Goal: Information Seeking & Learning: Learn about a topic

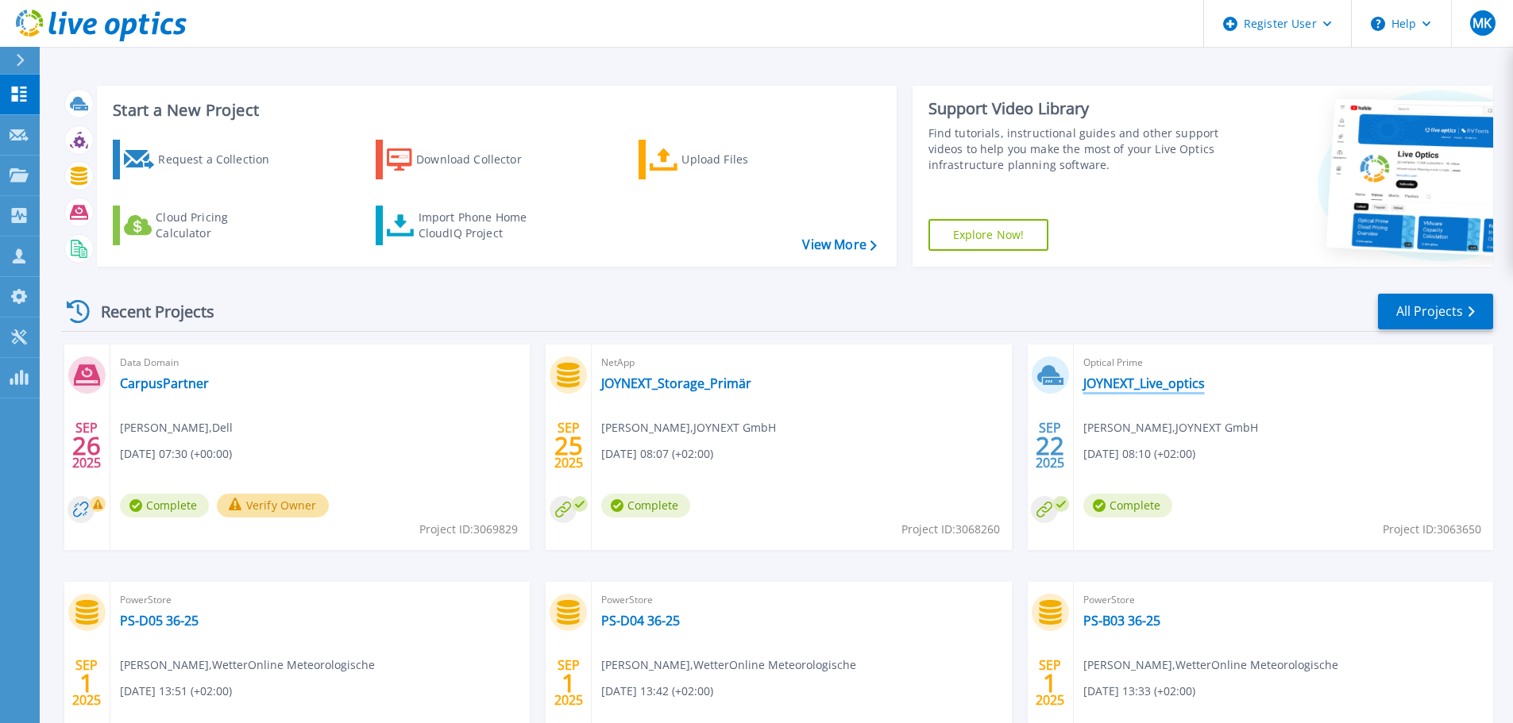
click at [1116, 385] on link "JOYNEXT_Live_optics" at bounding box center [1143, 384] width 121 height 16
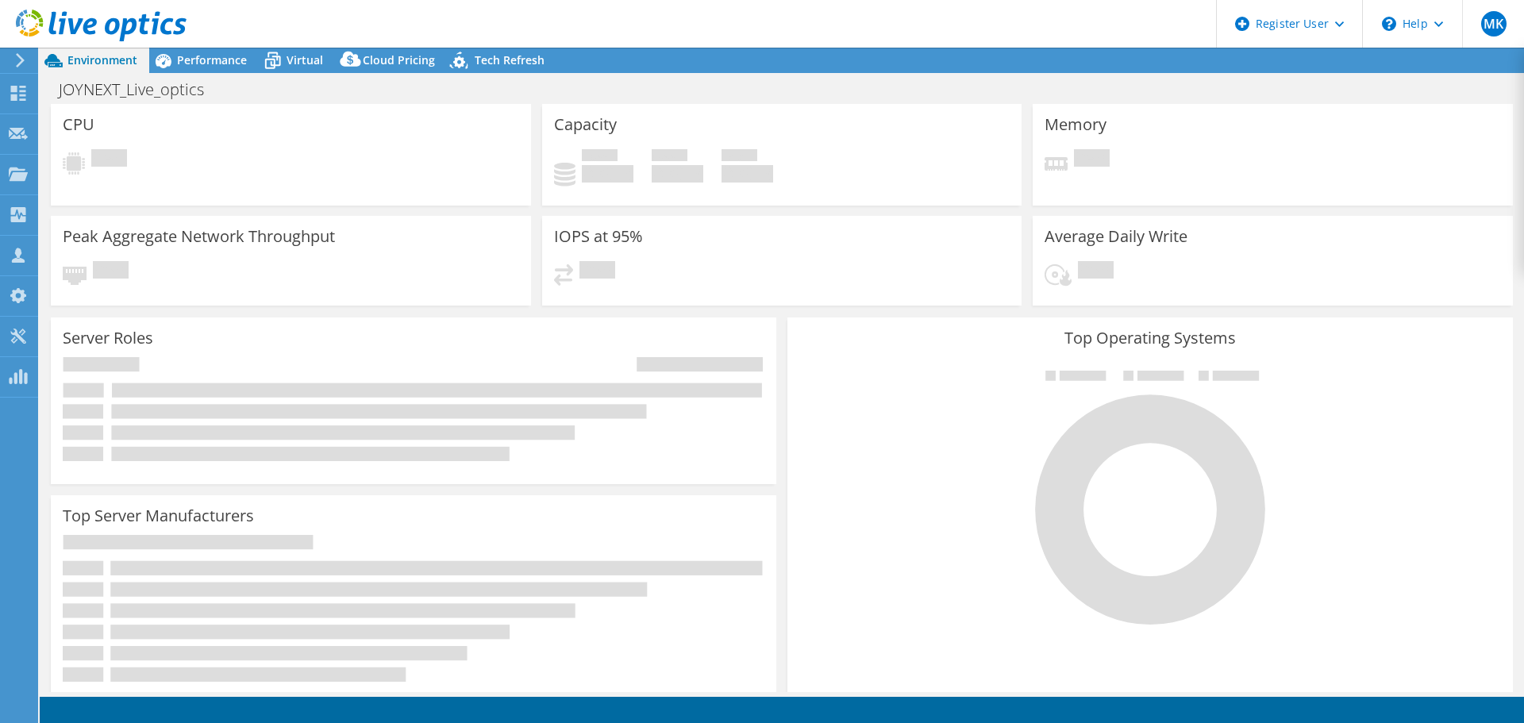
select select "EUFrankfurt"
select select "EUR"
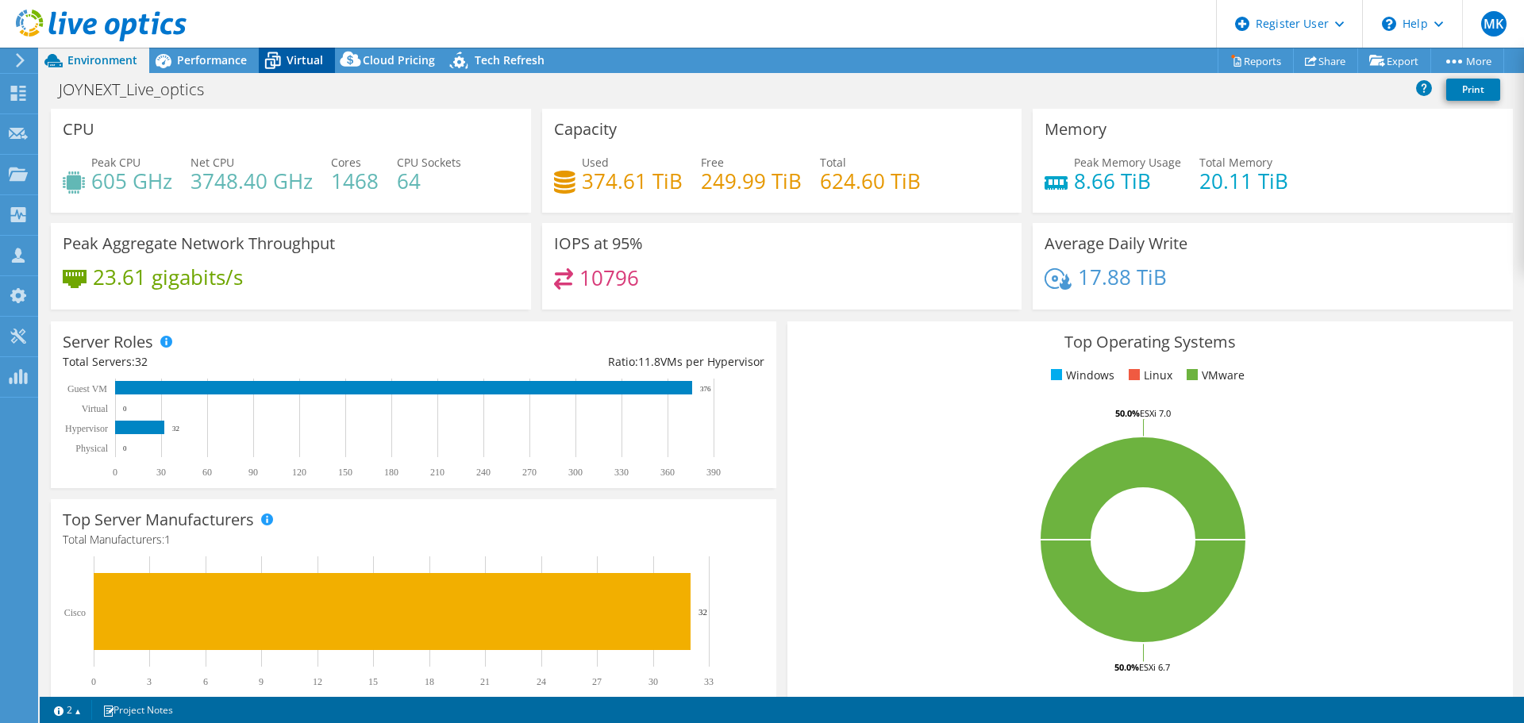
click at [288, 64] on span "Virtual" at bounding box center [305, 59] width 37 height 15
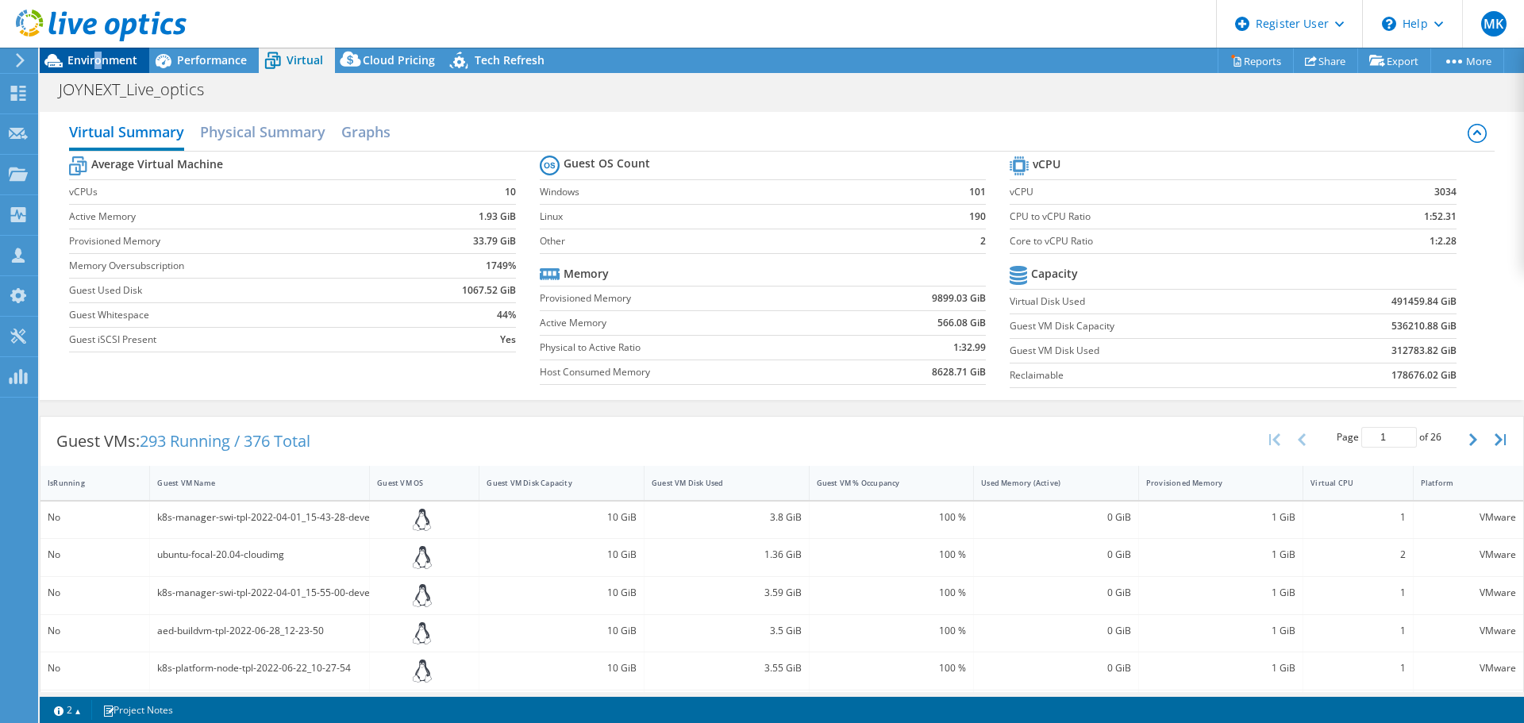
click at [97, 54] on span "Environment" at bounding box center [102, 59] width 70 height 15
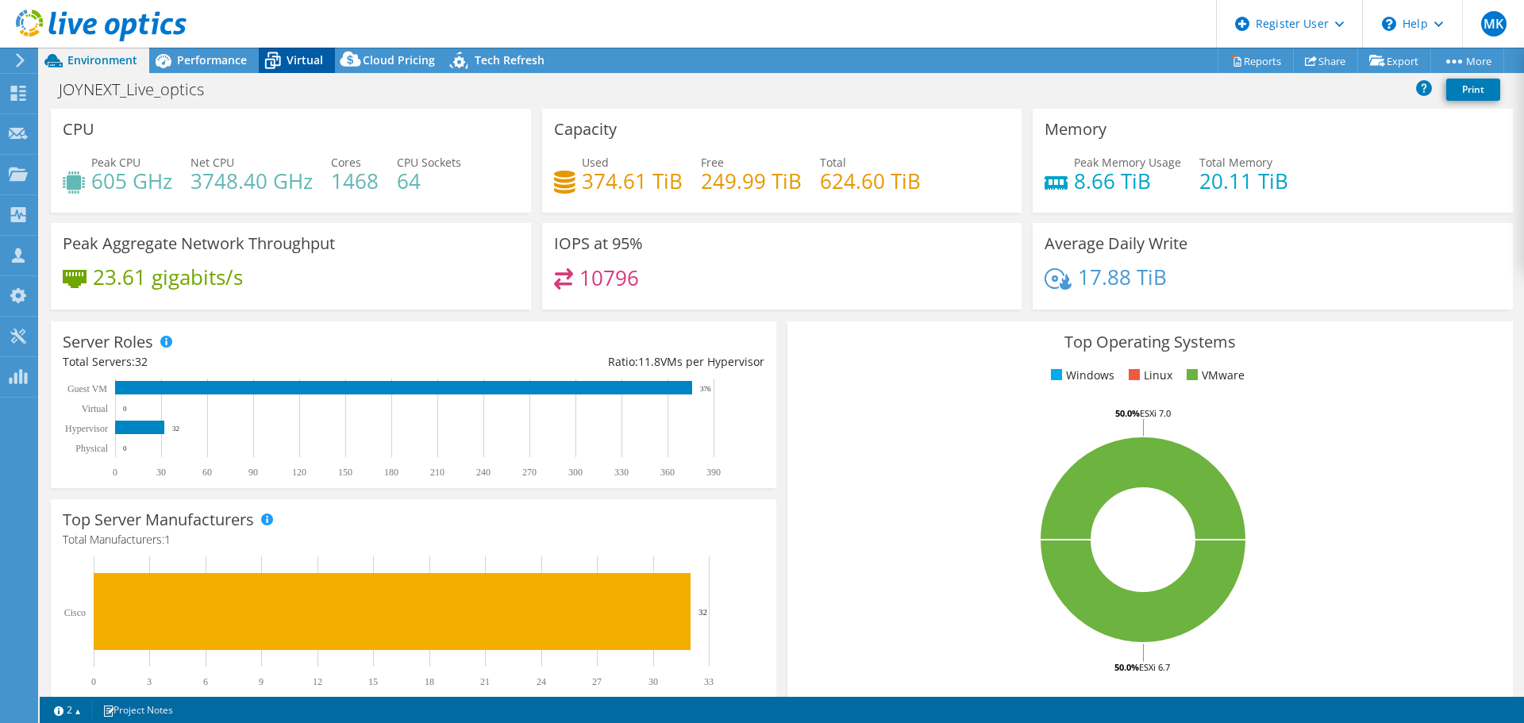
click at [298, 64] on span "Virtual" at bounding box center [305, 59] width 37 height 15
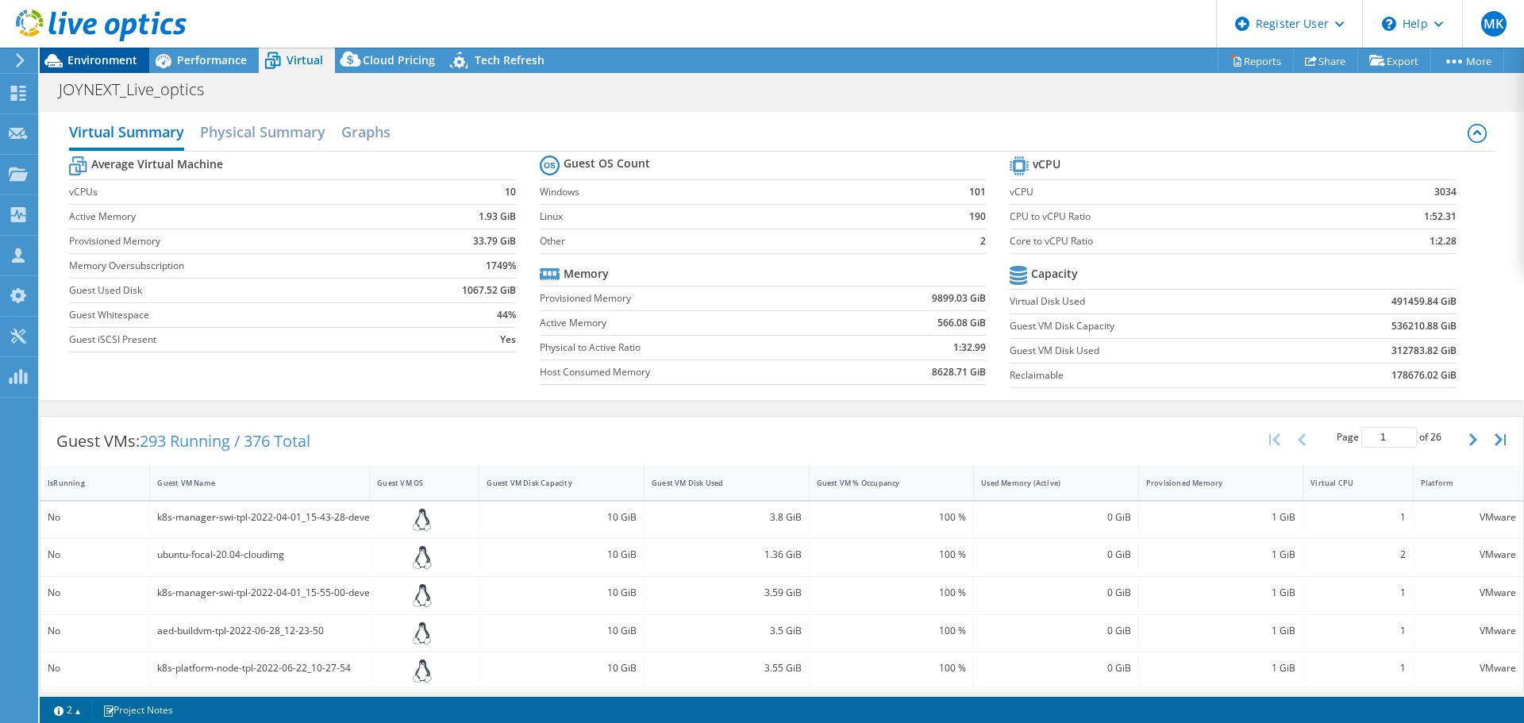
click at [109, 60] on span "Environment" at bounding box center [102, 59] width 70 height 15
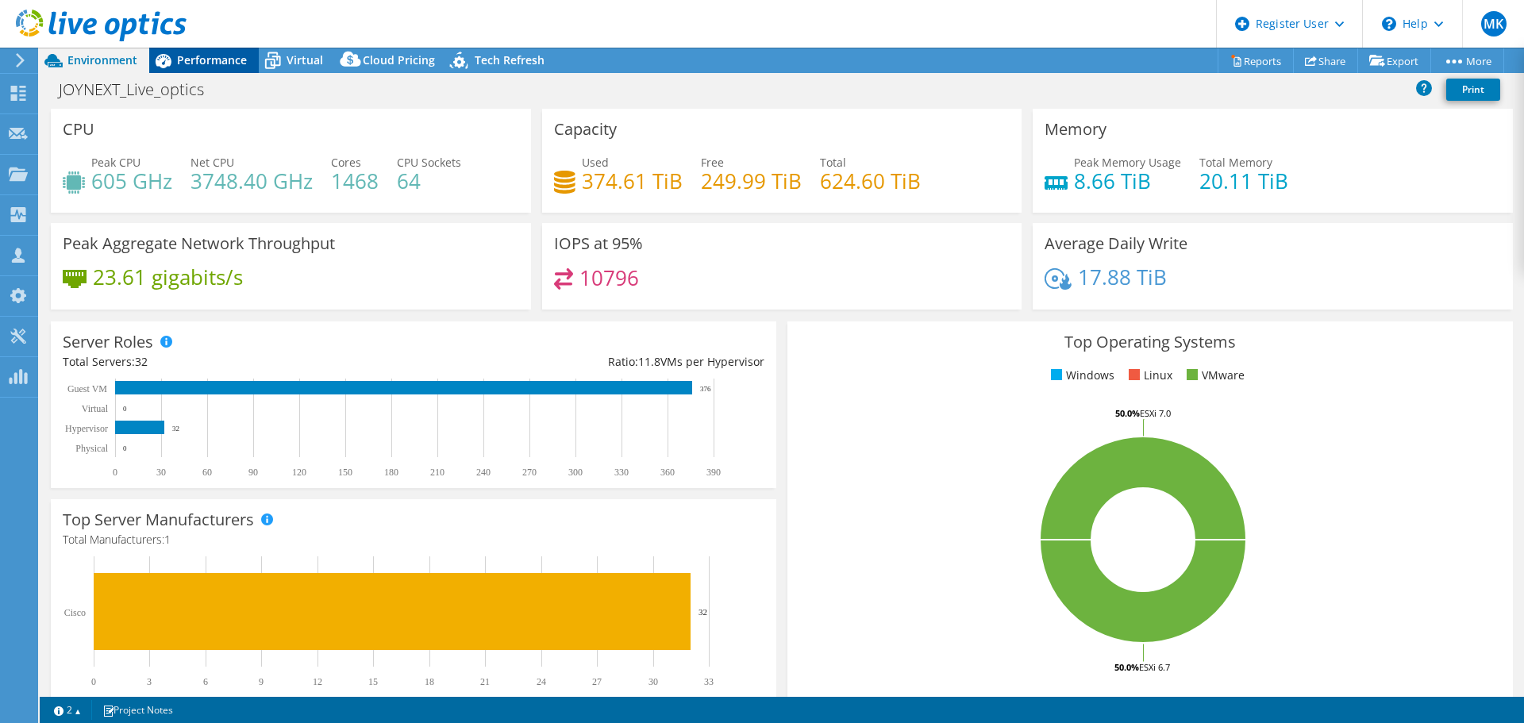
click at [206, 50] on div "Performance" at bounding box center [204, 60] width 110 height 25
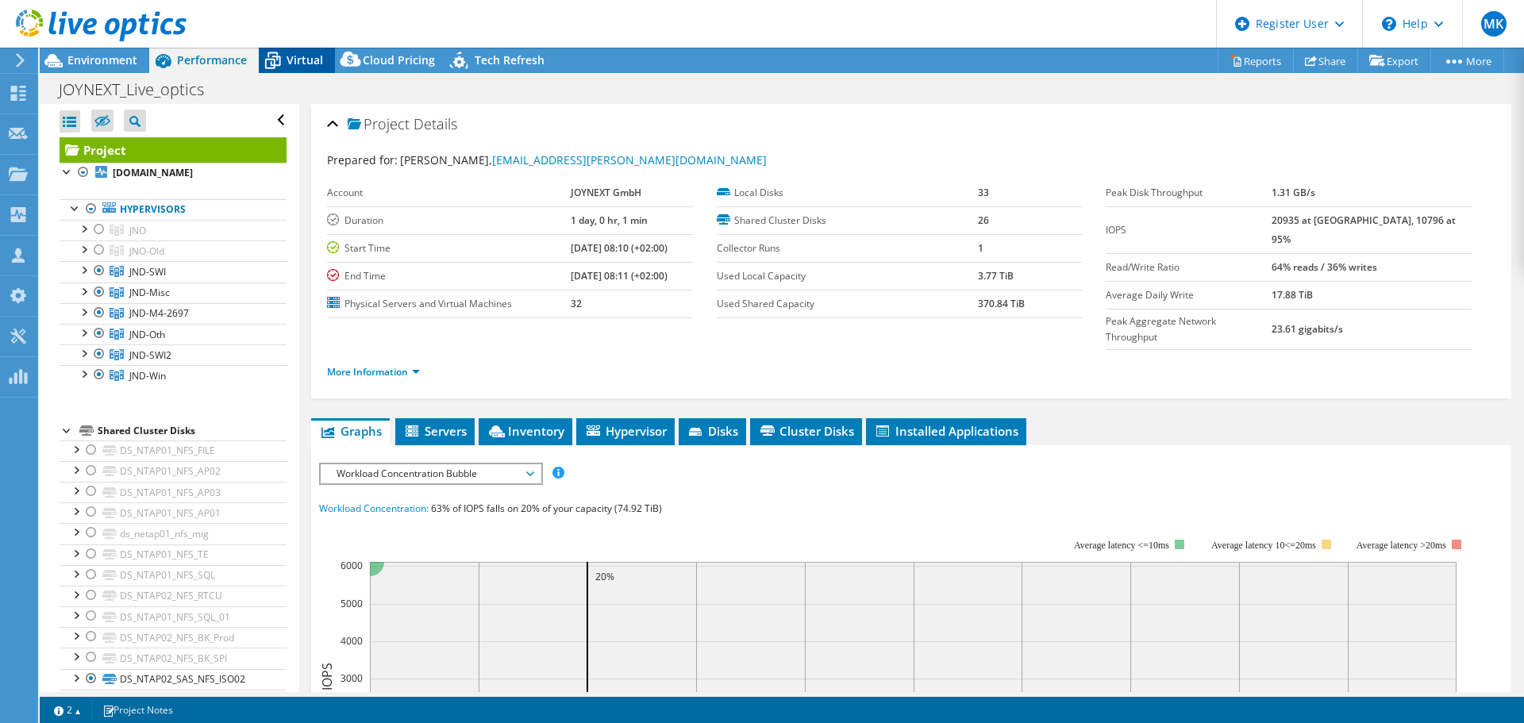
click at [318, 58] on span "Virtual" at bounding box center [305, 59] width 37 height 15
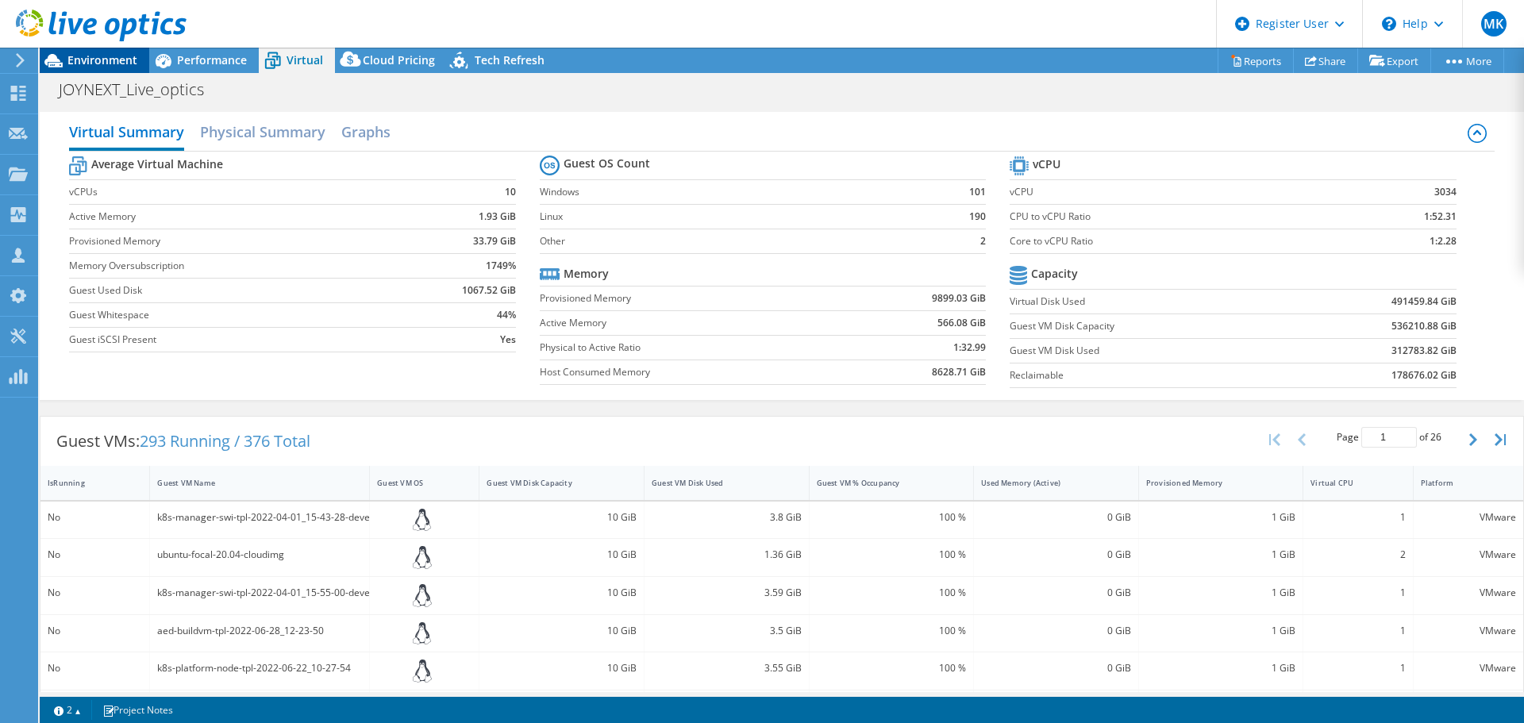
click at [115, 64] on span "Environment" at bounding box center [102, 59] width 70 height 15
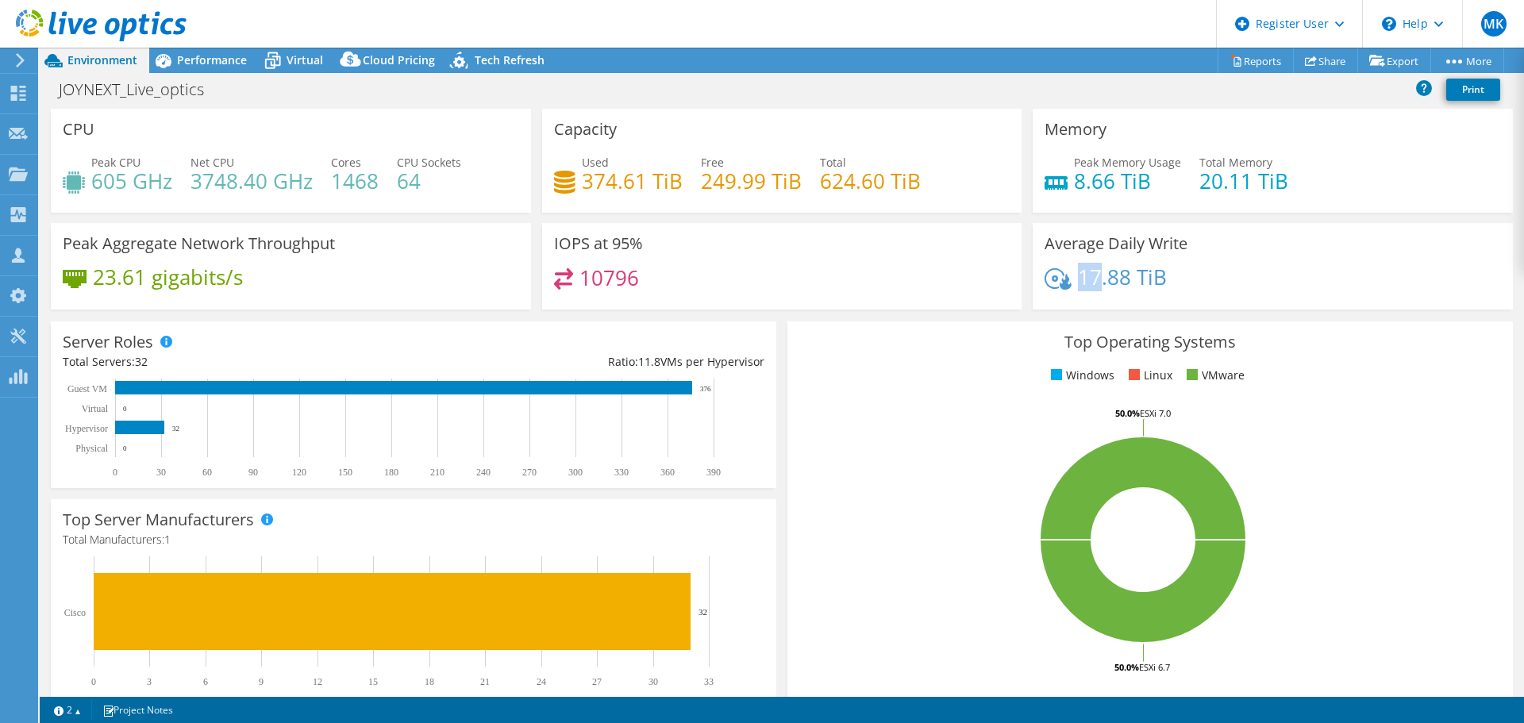
drag, startPoint x: 1076, startPoint y: 272, endPoint x: 1094, endPoint y: 272, distance: 18.3
click at [1094, 272] on h4 "17.88 TiB" at bounding box center [1122, 276] width 89 height 17
click at [194, 57] on span "Performance" at bounding box center [212, 59] width 70 height 15
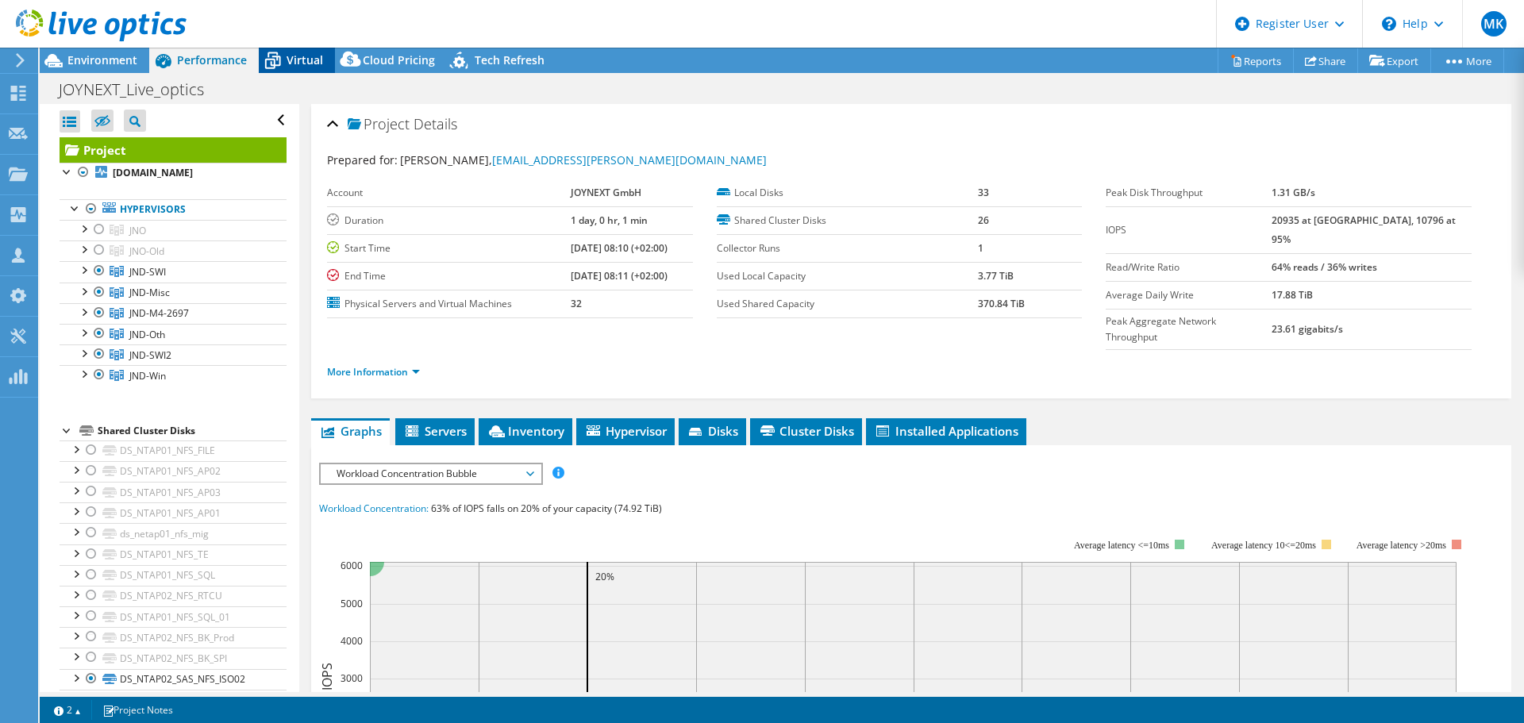
click at [269, 64] on icon at bounding box center [273, 61] width 28 height 28
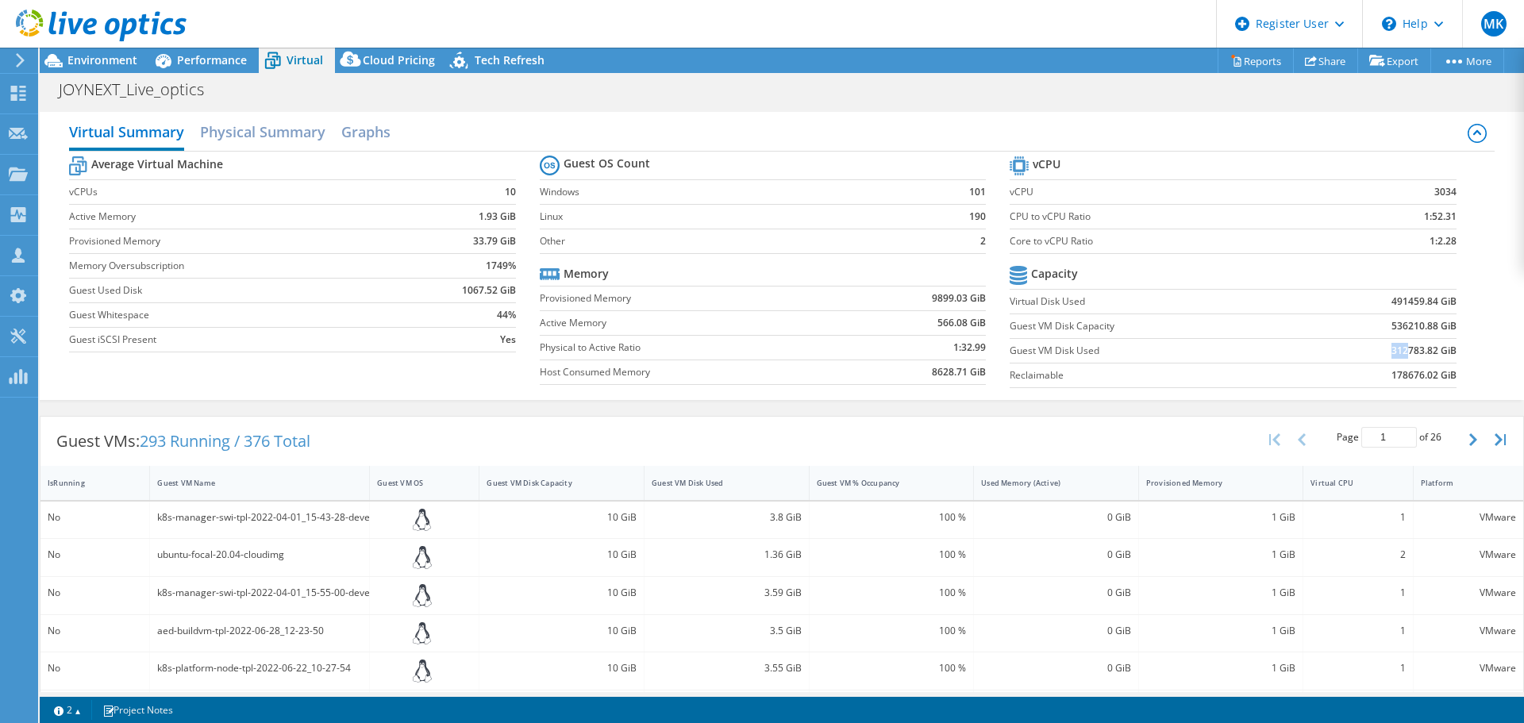
drag, startPoint x: 1382, startPoint y: 355, endPoint x: 1399, endPoint y: 353, distance: 16.7
click at [1399, 353] on b "312783.82 GiB" at bounding box center [1424, 351] width 65 height 16
